Goal: Information Seeking & Learning: Check status

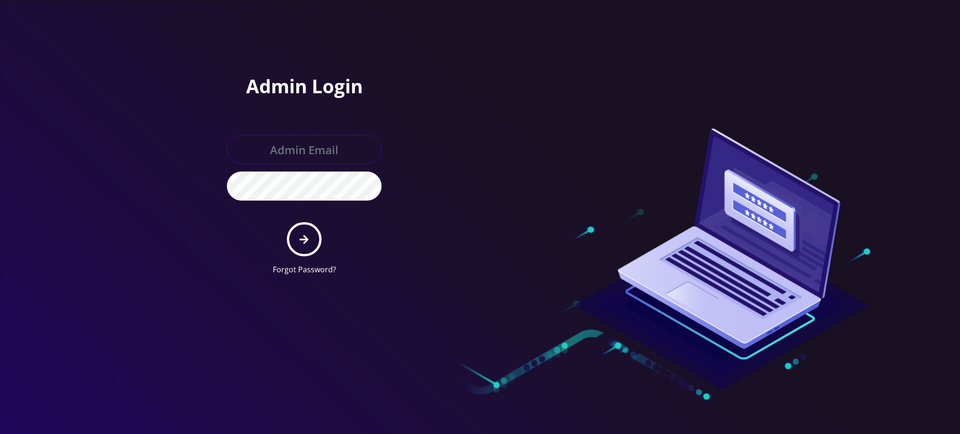
type input "[PERSON_NAME][EMAIL_ADDRESS][DOMAIN_NAME]"
click at [303, 240] on icon "submit" at bounding box center [303, 239] width 9 height 10
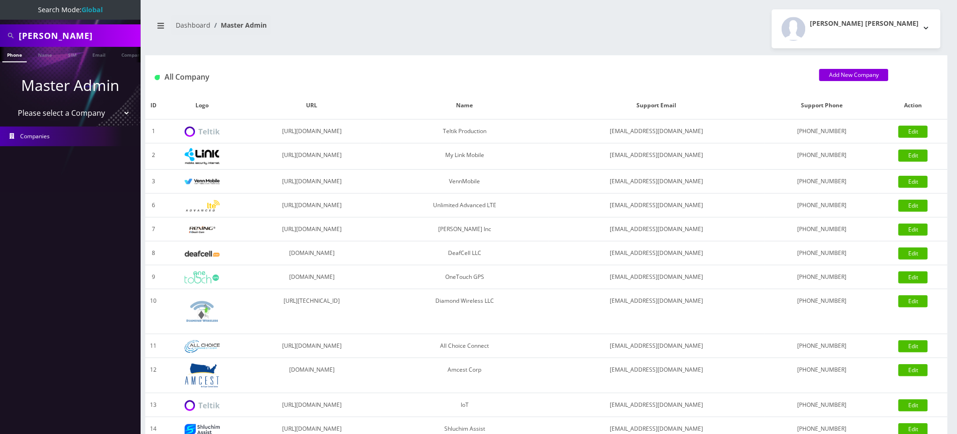
drag, startPoint x: 101, startPoint y: 37, endPoint x: 0, endPoint y: 28, distance: 101.1
click at [0, 31] on div "Sekou Terry" at bounding box center [70, 35] width 141 height 22
type input "6102020657"
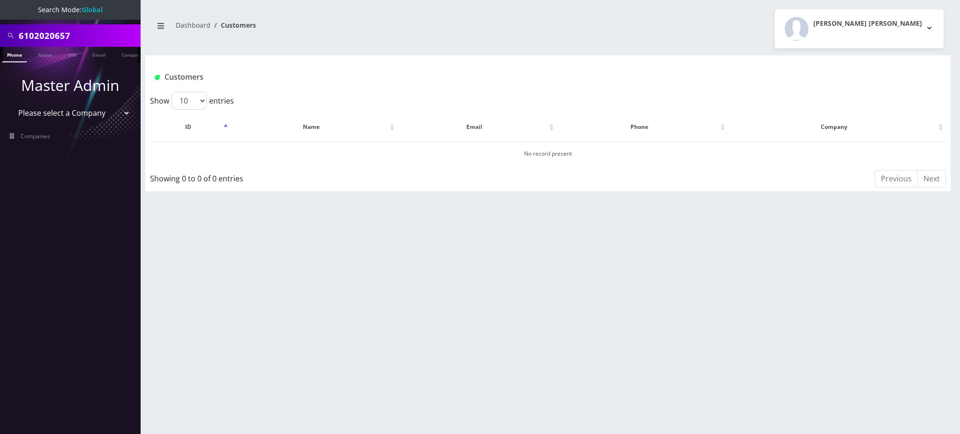
click at [65, 34] on input "6102020657" at bounding box center [78, 36] width 119 height 18
